Goal: Task Accomplishment & Management: Complete application form

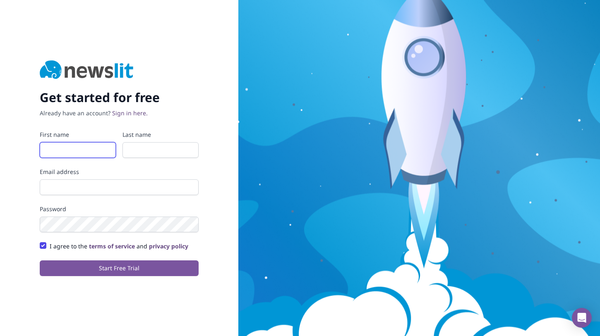
click at [88, 152] on input "First name" at bounding box center [78, 150] width 76 height 16
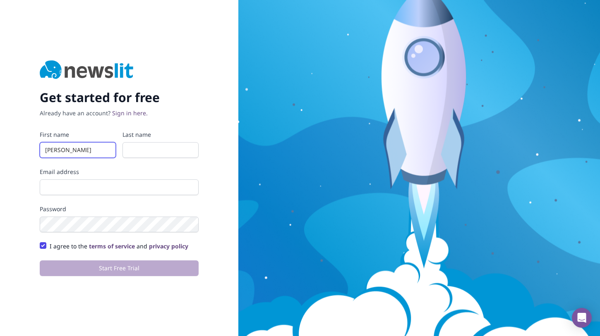
type input "Moritz"
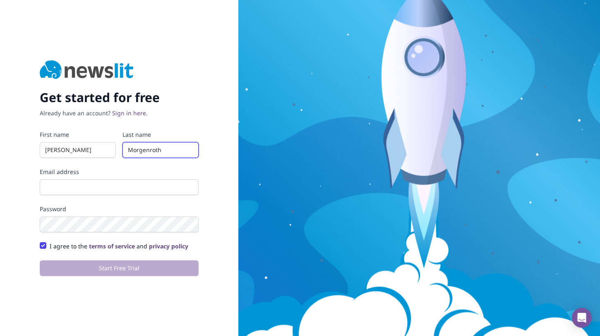
type input "Morgenroth"
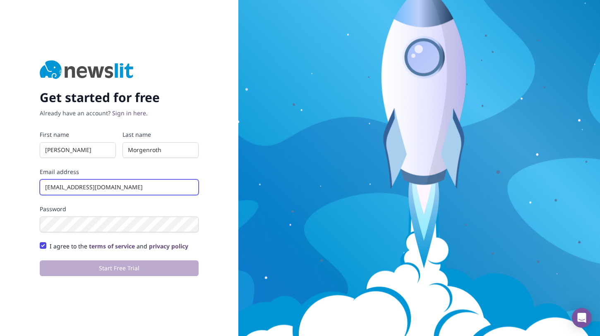
type input "morgenroth@twigbit.com"
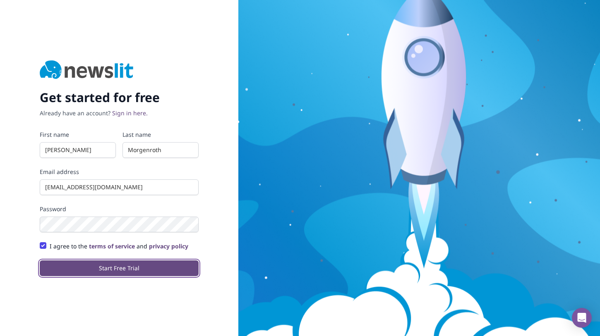
click at [134, 276] on button "Start Free Trial" at bounding box center [119, 269] width 159 height 16
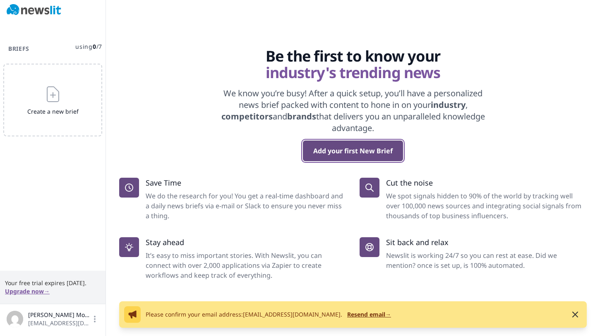
click at [364, 145] on button "Add your first New Brief" at bounding box center [353, 151] width 100 height 21
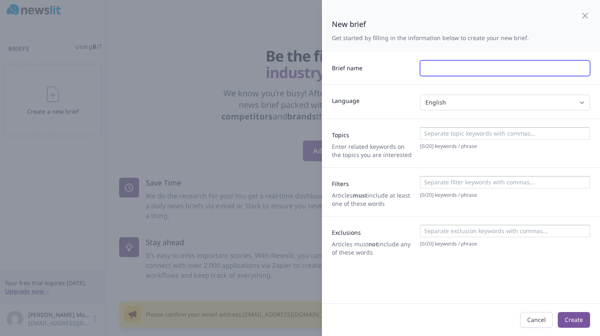
click at [424, 67] on input "text" at bounding box center [505, 68] width 170 height 16
type input "Stock News"
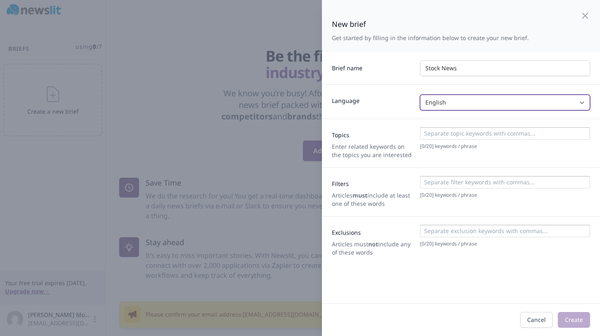
click at [446, 107] on select "English Spanish Italian German French Any" at bounding box center [505, 103] width 170 height 16
click at [420, 95] on select "English Spanish Italian German French Any" at bounding box center [505, 103] width 170 height 16
click at [394, 104] on label "Language" at bounding box center [373, 100] width 82 height 12
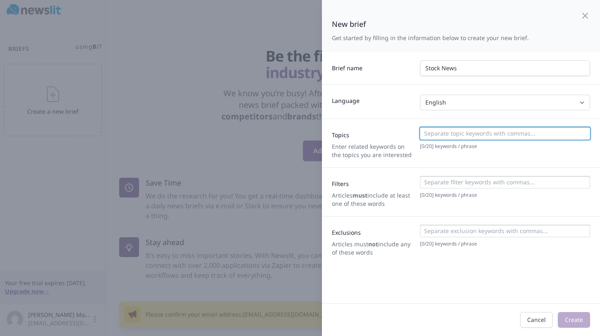
click at [469, 134] on input at bounding box center [504, 133] width 165 height 8
click at [465, 134] on input at bounding box center [504, 133] width 165 height 8
click at [465, 133] on input at bounding box center [504, 133] width 165 height 8
type input "T"
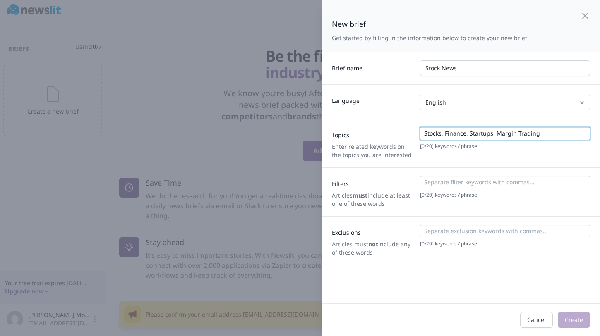
type input "Stocks, Finance, Startups, Margin Trading"
click at [373, 200] on p "Articles must include at least one of these words" at bounding box center [373, 200] width 82 height 17
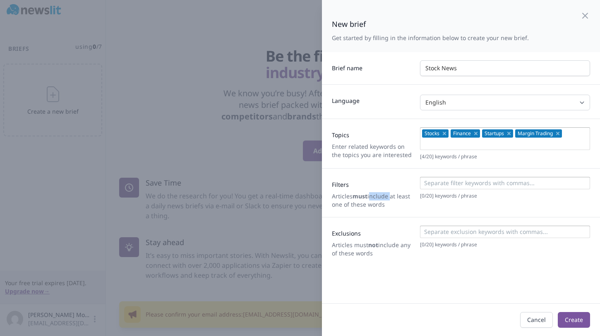
click at [373, 200] on p "Articles must include at least one of these words" at bounding box center [373, 200] width 82 height 17
click at [393, 201] on p "Articles must include at least one of these words" at bounding box center [373, 200] width 82 height 17
click at [578, 320] on button "Create" at bounding box center [574, 320] width 32 height 16
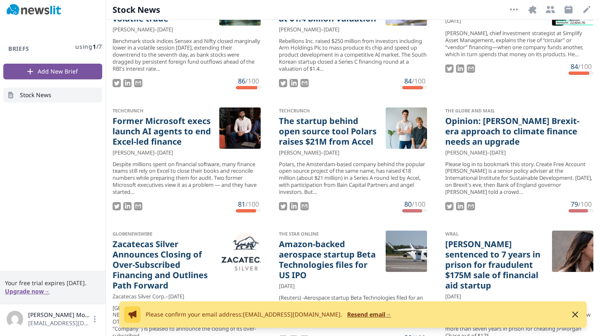
scroll to position [276, 0]
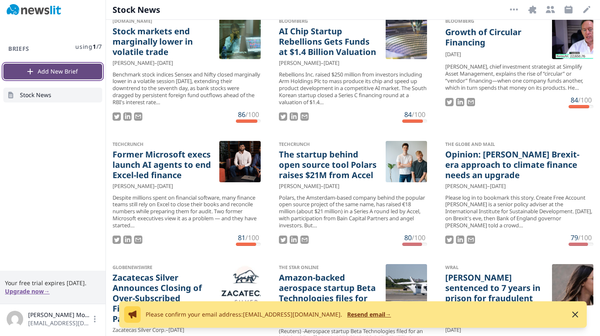
click at [60, 67] on button "Add New Brief" at bounding box center [52, 72] width 99 height 16
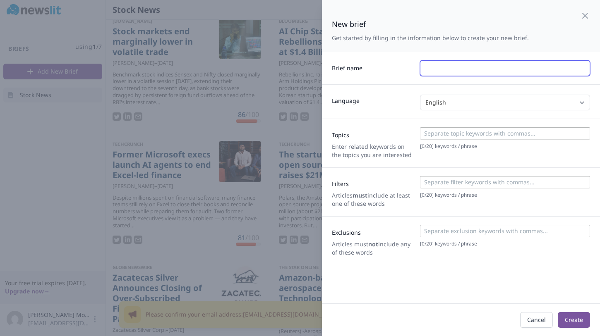
click at [443, 61] on input "text" at bounding box center [505, 68] width 170 height 16
click at [442, 69] on input "text" at bounding box center [505, 68] width 170 height 16
type input "C"
type input "K"
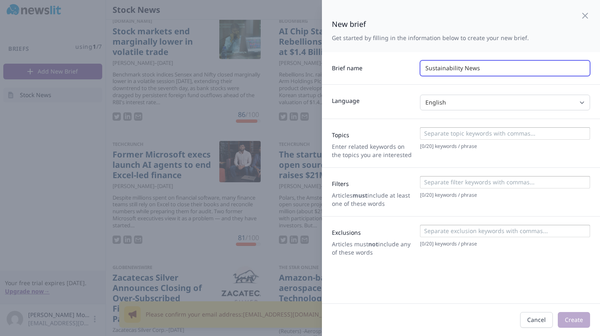
type input "Sustainability News"
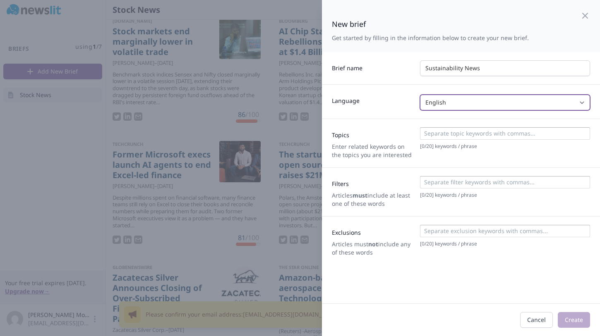
click at [443, 104] on select "English Spanish Italian German French Any" at bounding box center [505, 103] width 170 height 16
select select "GERMAN"
click at [420, 95] on select "English Spanish Italian German French Any" at bounding box center [505, 103] width 170 height 16
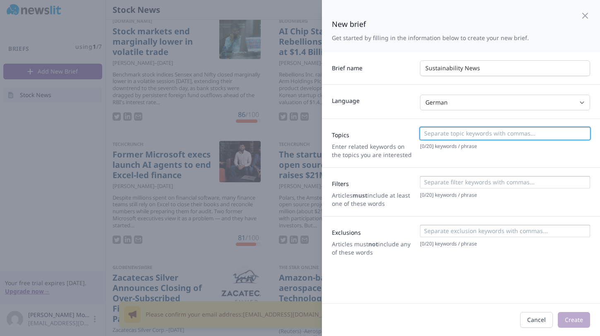
click at [441, 130] on input at bounding box center [504, 133] width 165 height 8
type input "Sustainability, Greentech, Klimagoodnews, Startups, Health, Employee Wellbeing,…"
click at [452, 159] on div "Topics Enter related keywords on the topics you are interested [ 0 / 20 ] keywo…" at bounding box center [461, 143] width 278 height 49
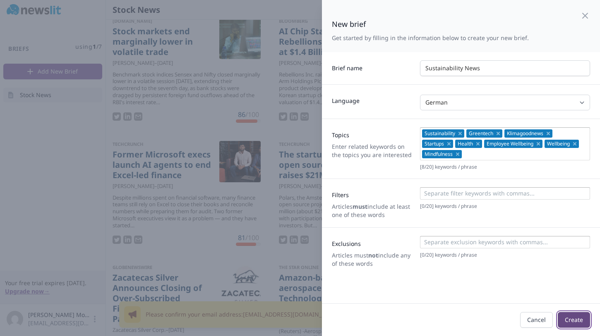
click at [583, 324] on button "Create" at bounding box center [574, 320] width 32 height 16
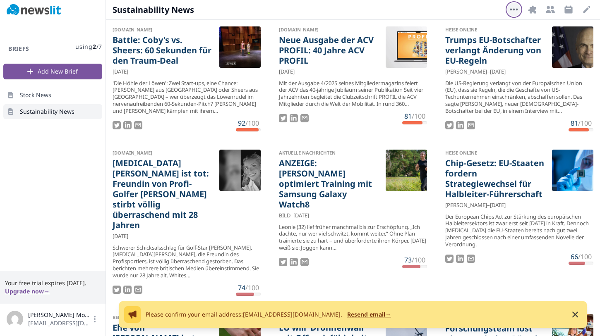
click at [515, 10] on icon "button" at bounding box center [514, 10] width 10 height 10
click at [590, 13] on icon "button" at bounding box center [587, 10] width 10 height 10
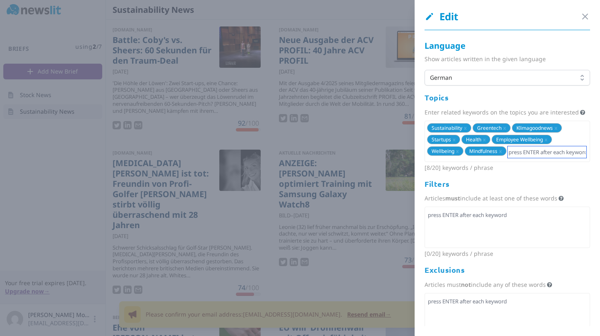
click at [520, 151] on input "text" at bounding box center [547, 152] width 79 height 12
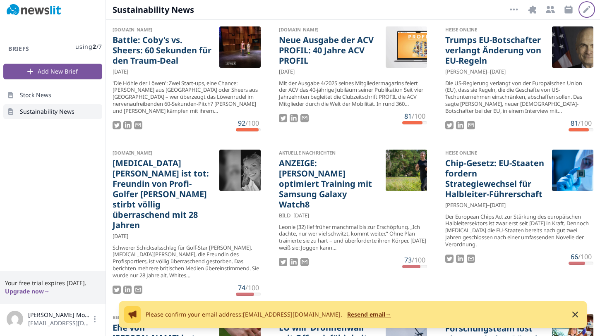
scroll to position [371, 0]
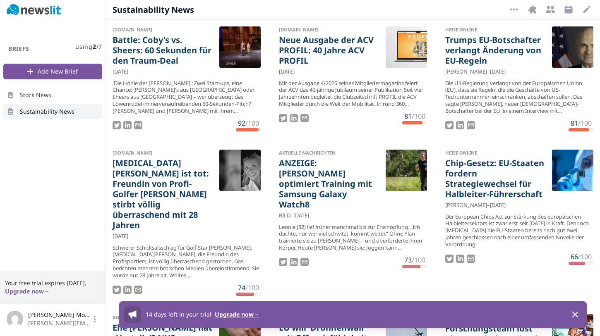
click at [70, 232] on div "Briefs using 2 / 7 Add New Brief Stock News Sustainability News" at bounding box center [52, 145] width 105 height 251
click at [576, 316] on icon "button" at bounding box center [575, 315] width 10 height 10
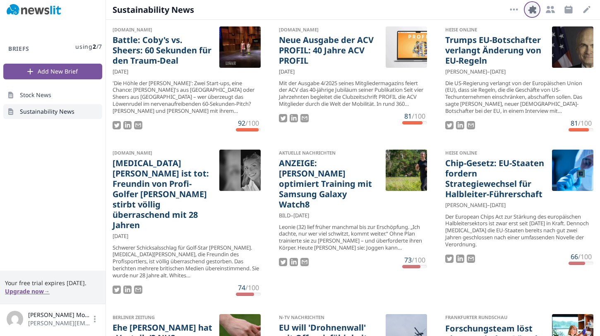
click at [530, 10] on icon "button" at bounding box center [532, 9] width 8 height 8
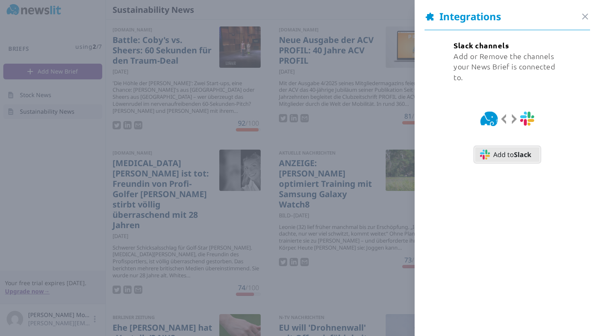
click at [508, 156] on span "Add to Slack" at bounding box center [512, 155] width 38 height 10
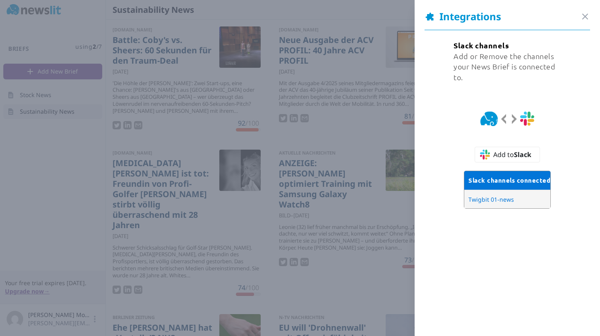
click at [579, 110] on div "Slack channels Add or Remove the channels your News Brief is connected to. Add …" at bounding box center [506, 128] width 165 height 177
click at [585, 19] on icon "button" at bounding box center [585, 17] width 10 height 10
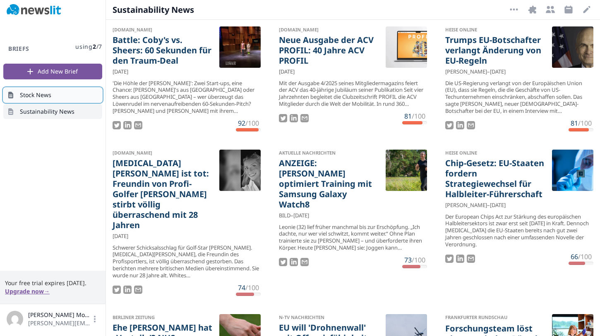
click at [28, 94] on span "Stock News" at bounding box center [35, 95] width 31 height 8
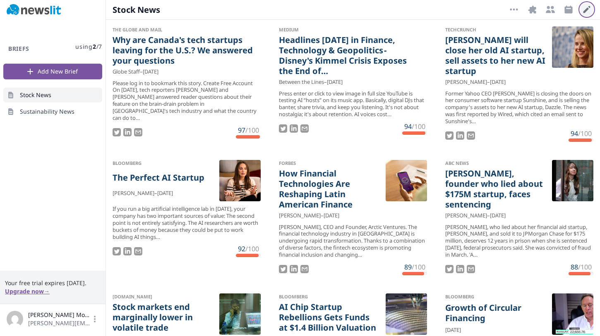
click at [585, 11] on icon "button" at bounding box center [586, 9] width 7 height 7
click at [531, 11] on icon "button" at bounding box center [532, 9] width 8 height 8
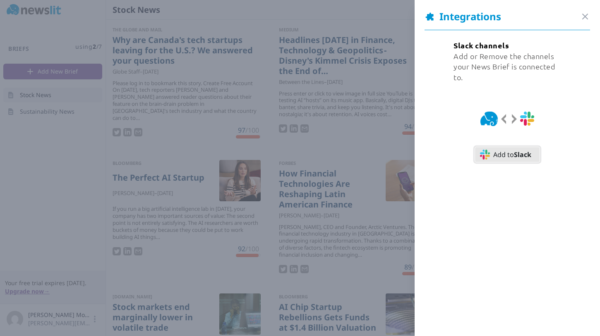
click at [517, 160] on button "Add to Slack" at bounding box center [507, 155] width 65 height 16
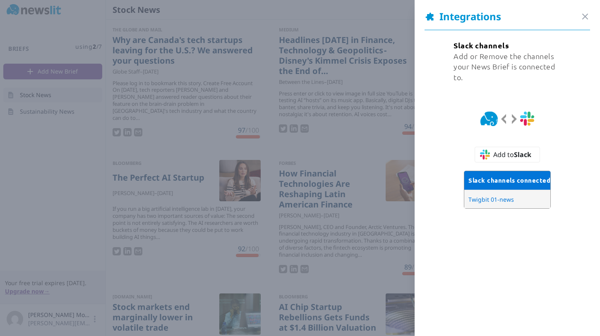
click at [473, 74] on div "Add or Remove the channels your News Brief is connected to." at bounding box center [507, 67] width 108 height 32
click at [590, 123] on div "Slack channels Add or Remove the channels your News Brief is connected to. Add …" at bounding box center [506, 128] width 165 height 177
click at [586, 13] on icon "button" at bounding box center [585, 17] width 10 height 10
